Goal: Information Seeking & Learning: Learn about a topic

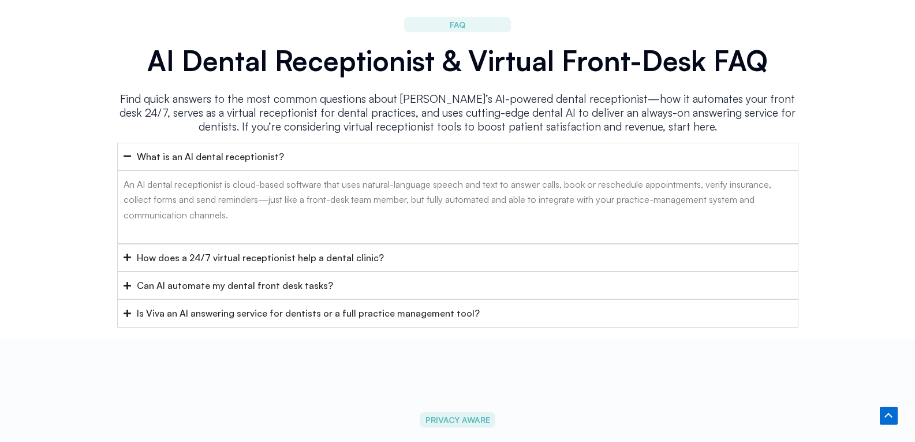
scroll to position [4642, 0]
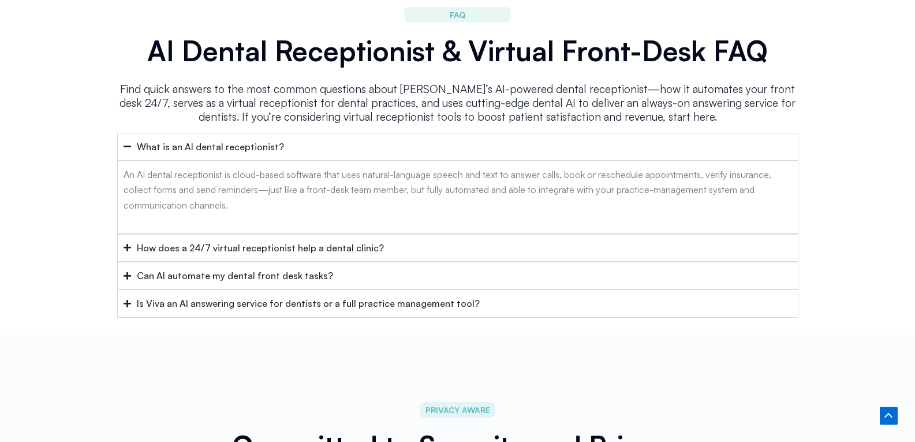
click at [234, 296] on div "Is Viva an AI answering service for dentists or a full practice management tool?" at bounding box center [308, 303] width 343 height 15
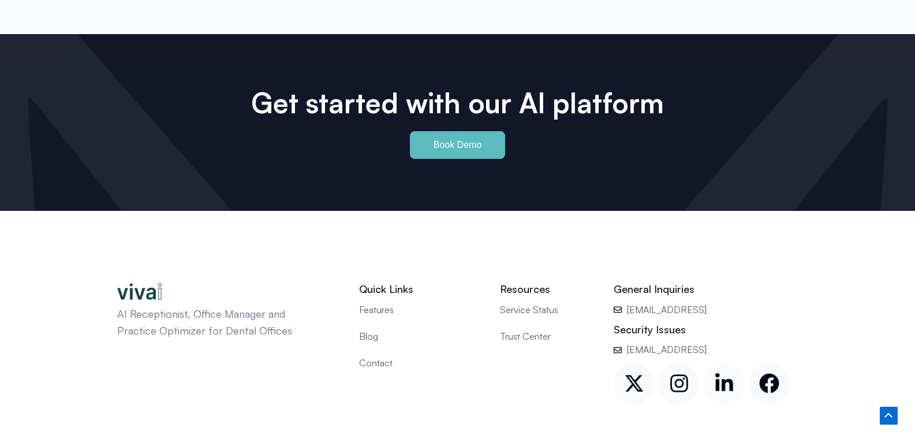
scroll to position [5445, 0]
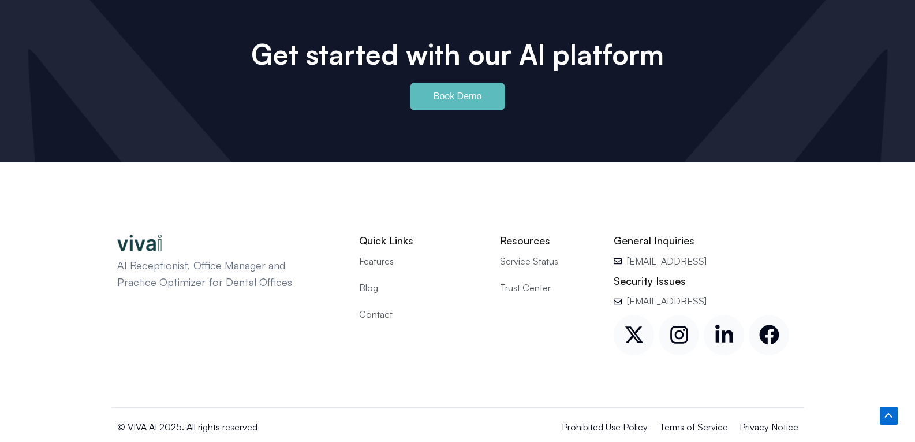
click at [382, 254] on span "Features" at bounding box center [376, 261] width 35 height 15
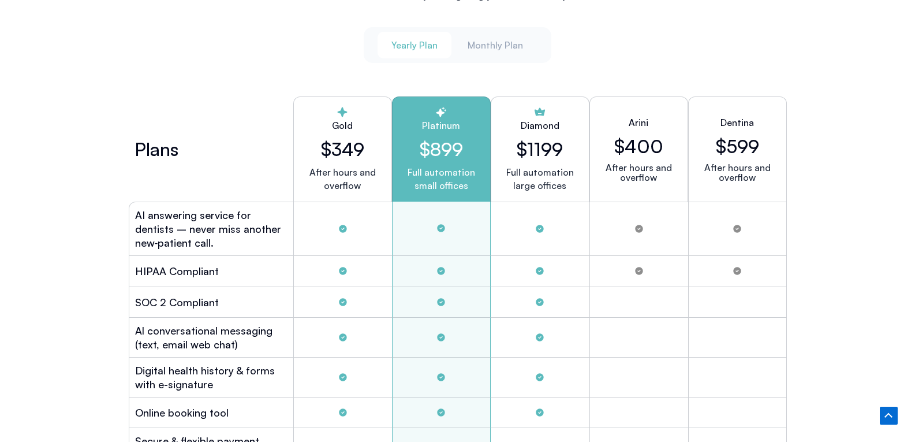
scroll to position [3115, 0]
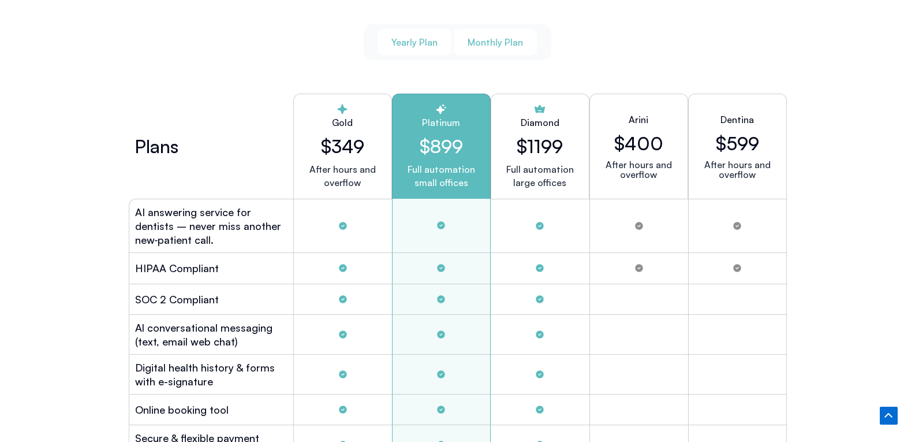
click at [504, 44] on span "Monthly Plan" at bounding box center [495, 42] width 55 height 13
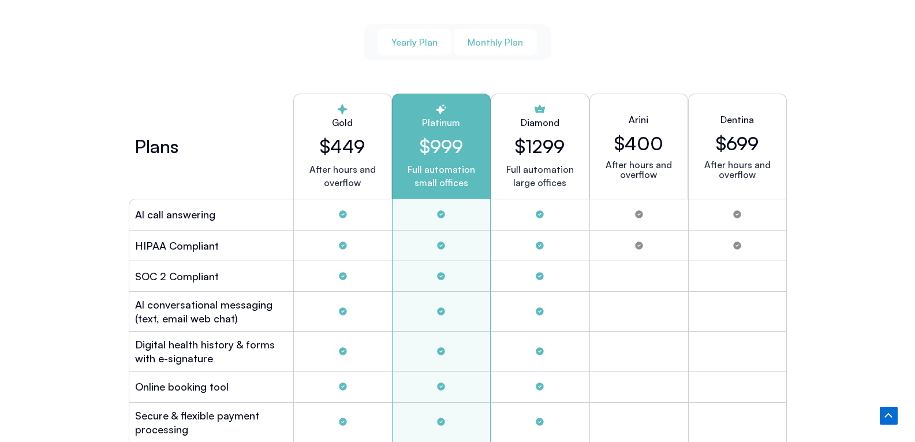
click at [402, 43] on span "Yearly Plan" at bounding box center [415, 42] width 46 height 13
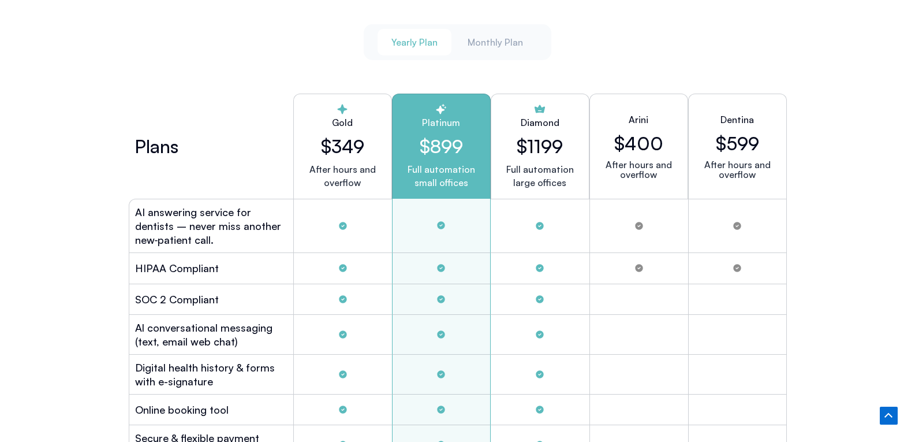
click at [537, 141] on h2 "$1199" at bounding box center [540, 146] width 46 height 22
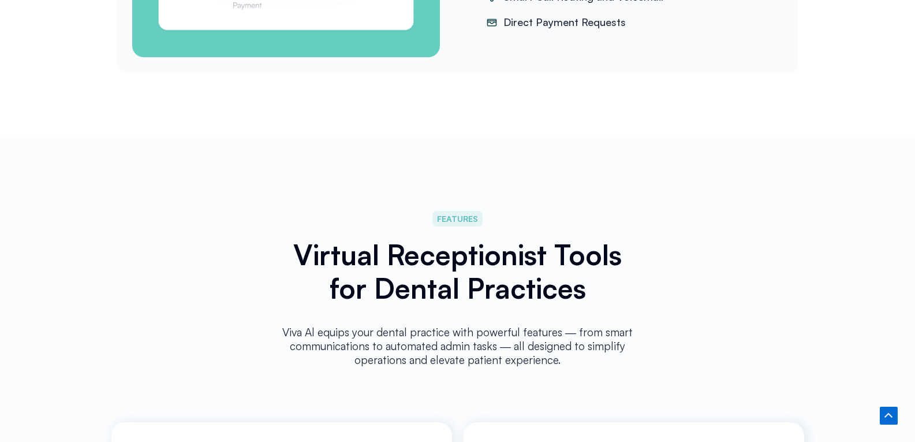
scroll to position [1556, 0]
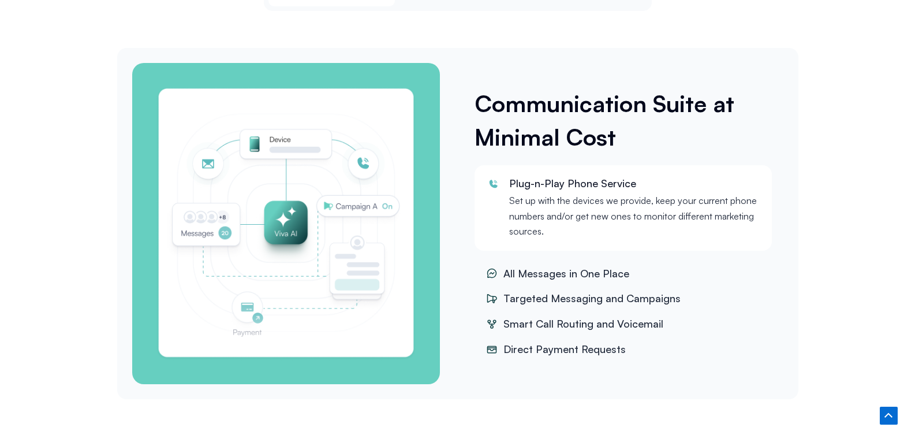
click at [524, 341] on span "Direct Payment Requests" at bounding box center [563, 349] width 125 height 17
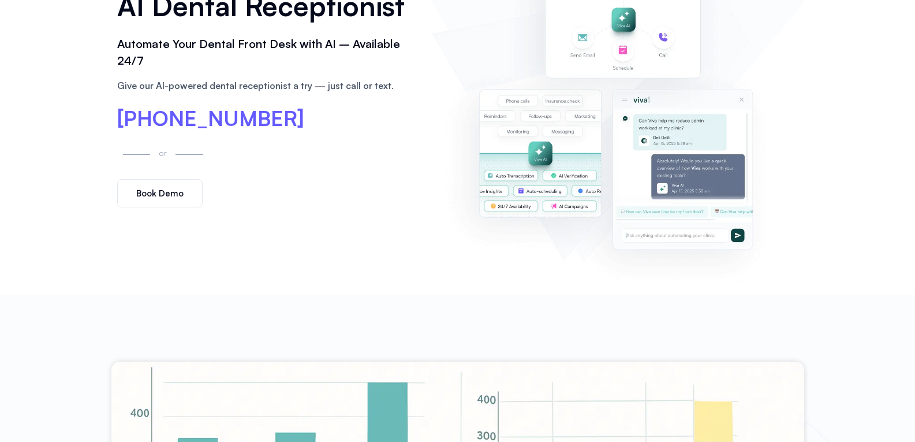
scroll to position [0, 0]
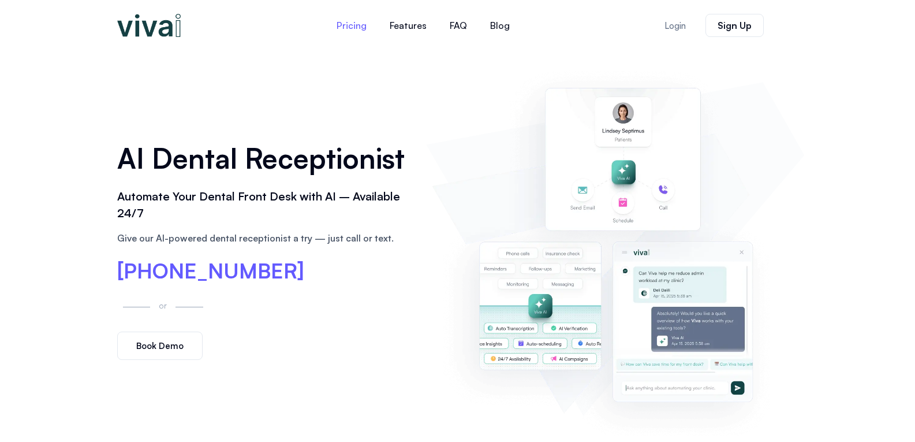
click at [359, 24] on link "Pricing" at bounding box center [351, 26] width 53 height 28
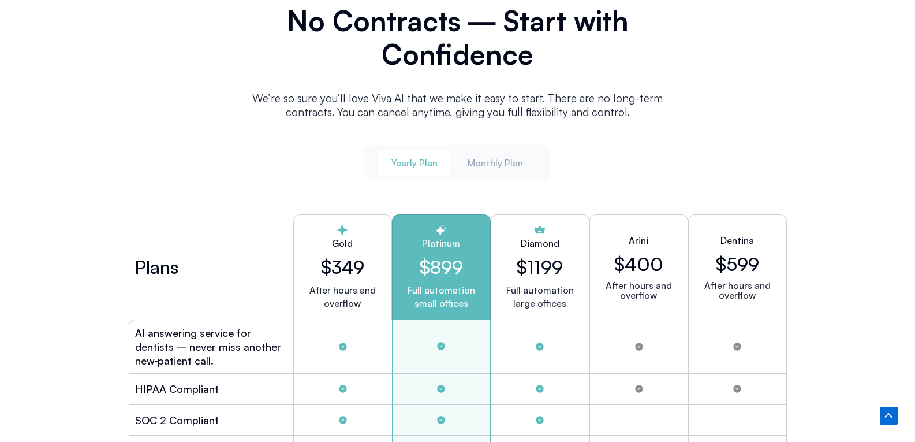
scroll to position [3018, 0]
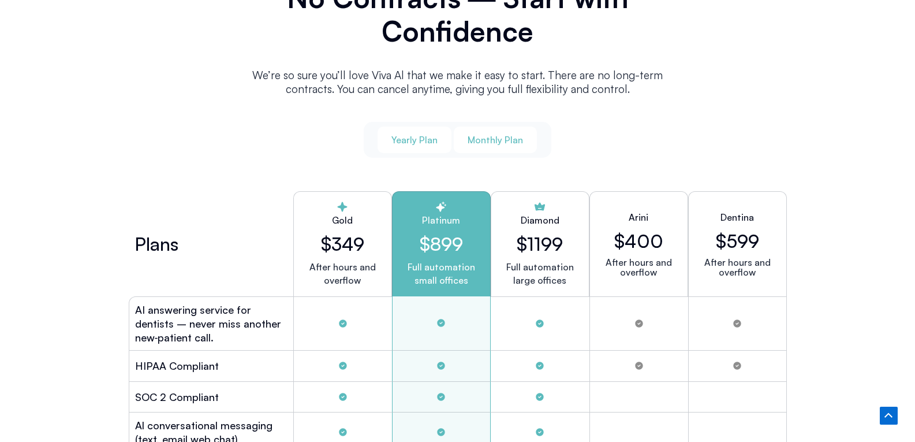
click at [479, 133] on span "Monthly Plan" at bounding box center [495, 139] width 55 height 13
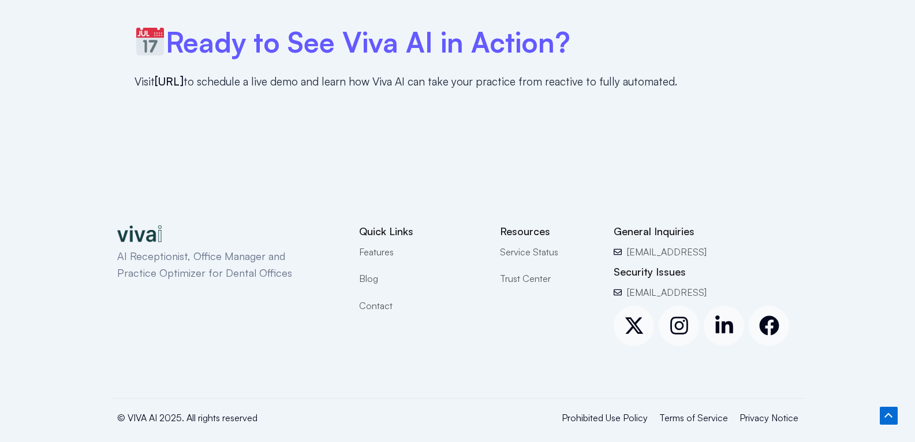
scroll to position [3424, 0]
